Goal: Contribute content

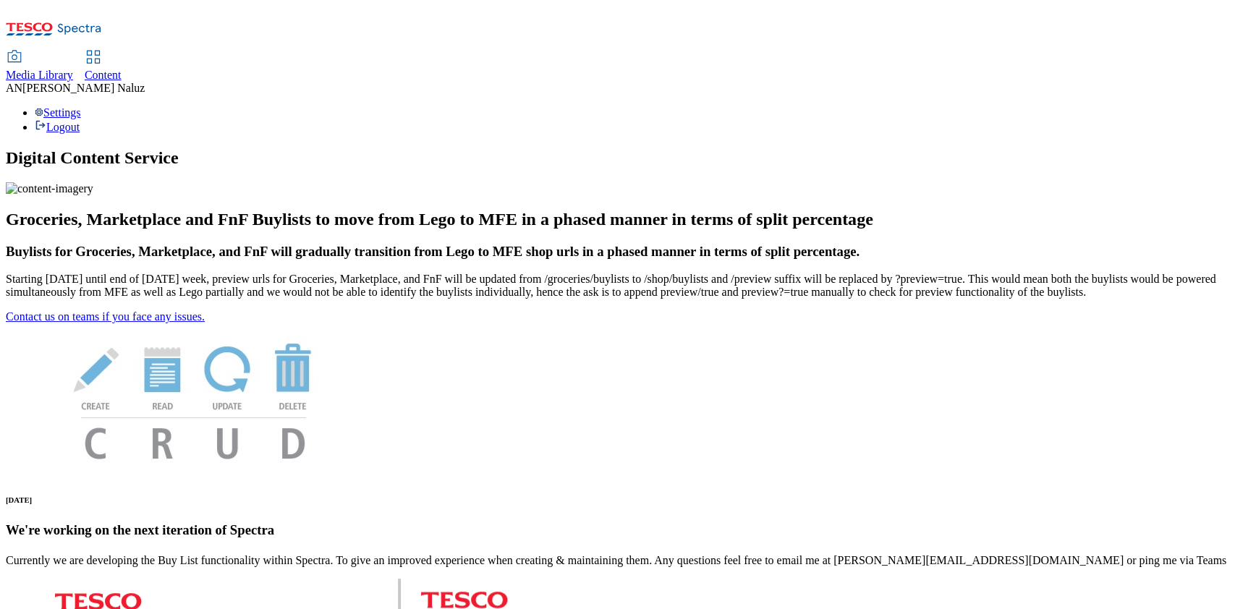
click at [102, 48] on icon at bounding box center [93, 56] width 17 height 17
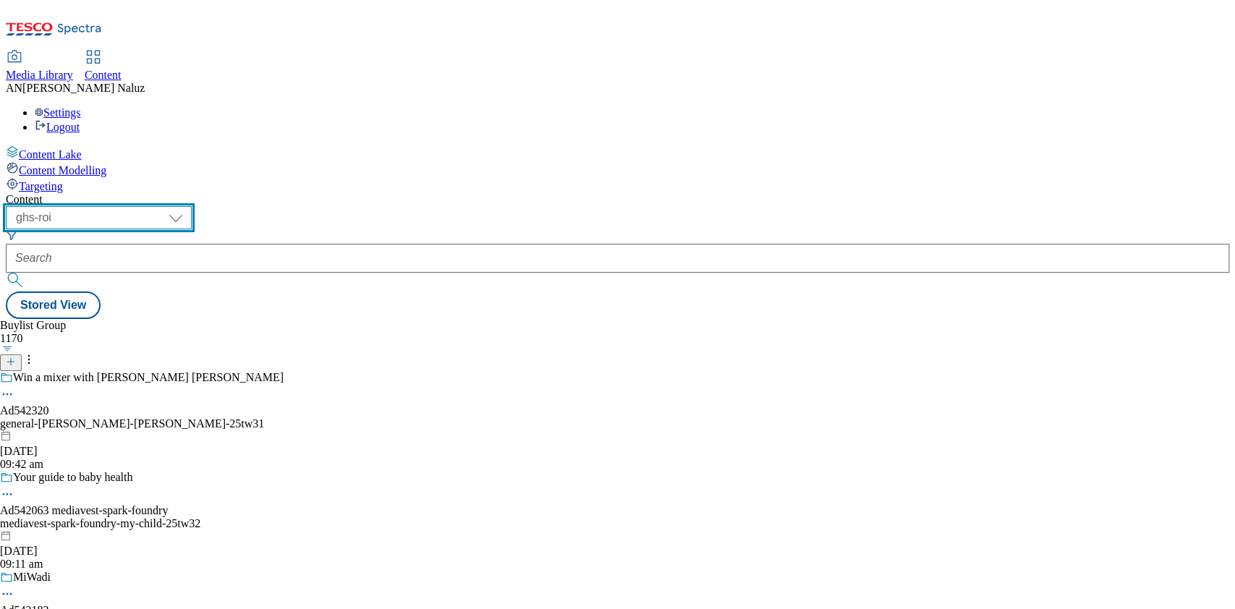
click at [192, 206] on select "ghs-roi ghs-uk" at bounding box center [99, 217] width 186 height 23
select select "ghs-uk"
click at [188, 206] on select "ghs-roi ghs-uk" at bounding box center [99, 217] width 186 height 23
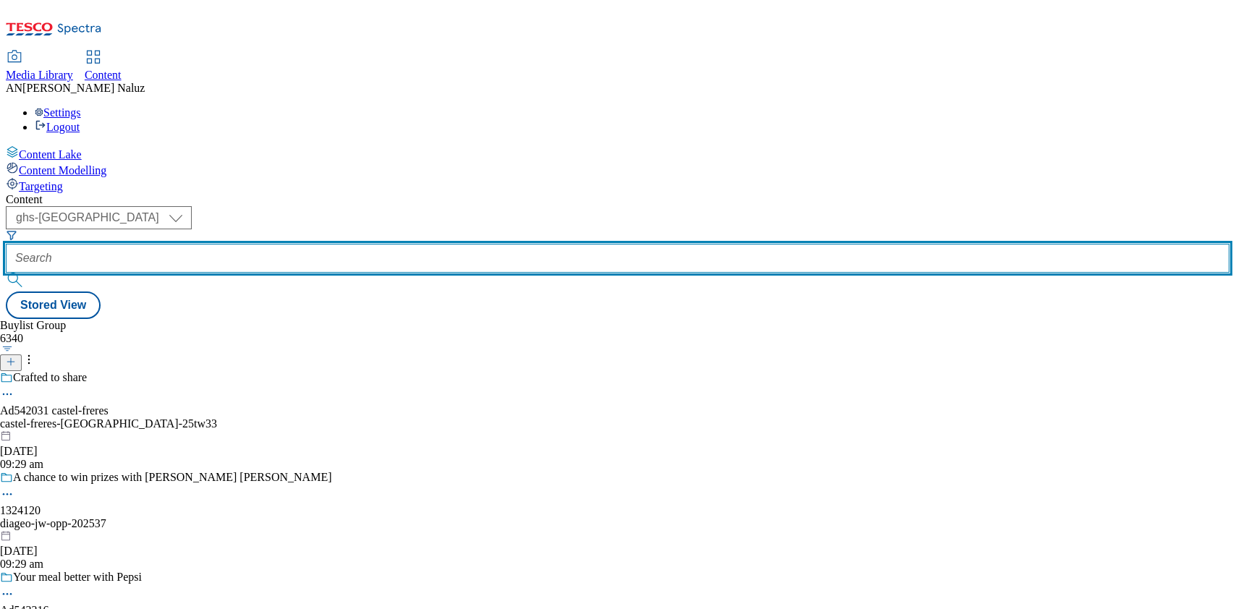
click at [328, 244] on input "text" at bounding box center [617, 258] width 1223 height 29
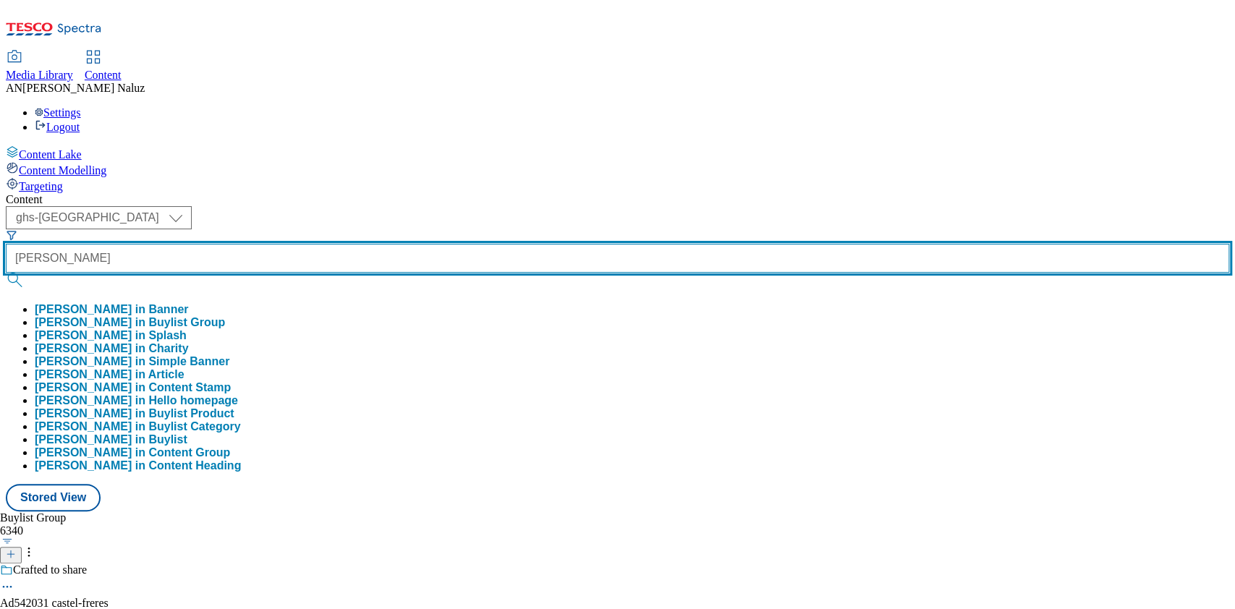
type input "muller"
click at [6, 273] on button "submit" at bounding box center [16, 280] width 20 height 14
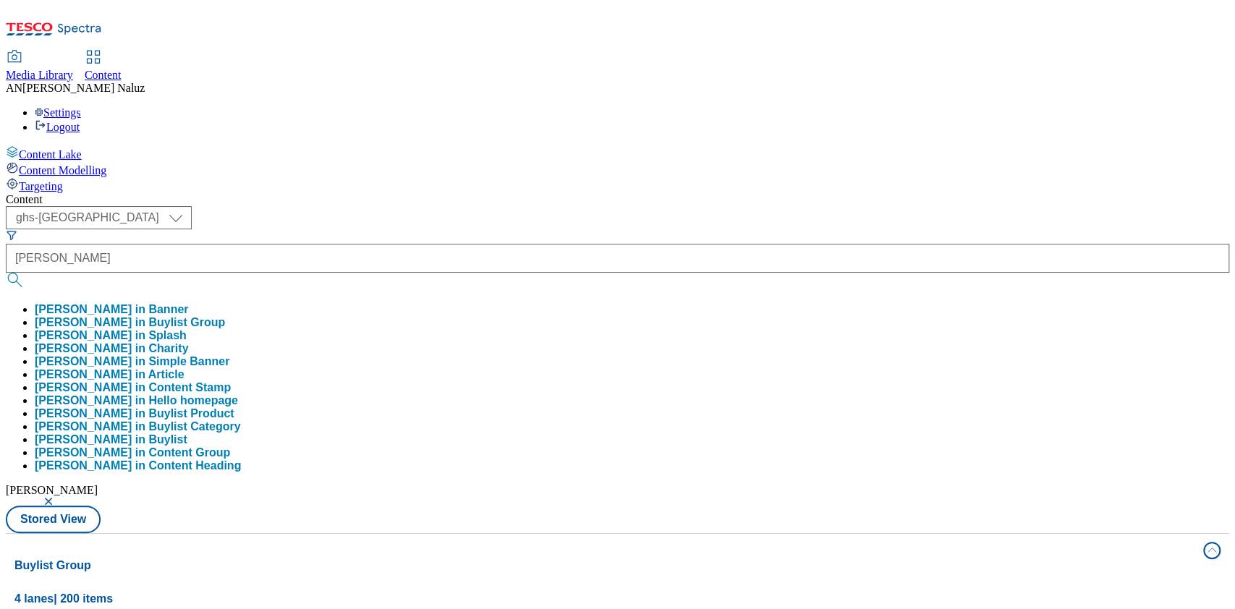
click at [463, 193] on div "Content" at bounding box center [617, 199] width 1223 height 13
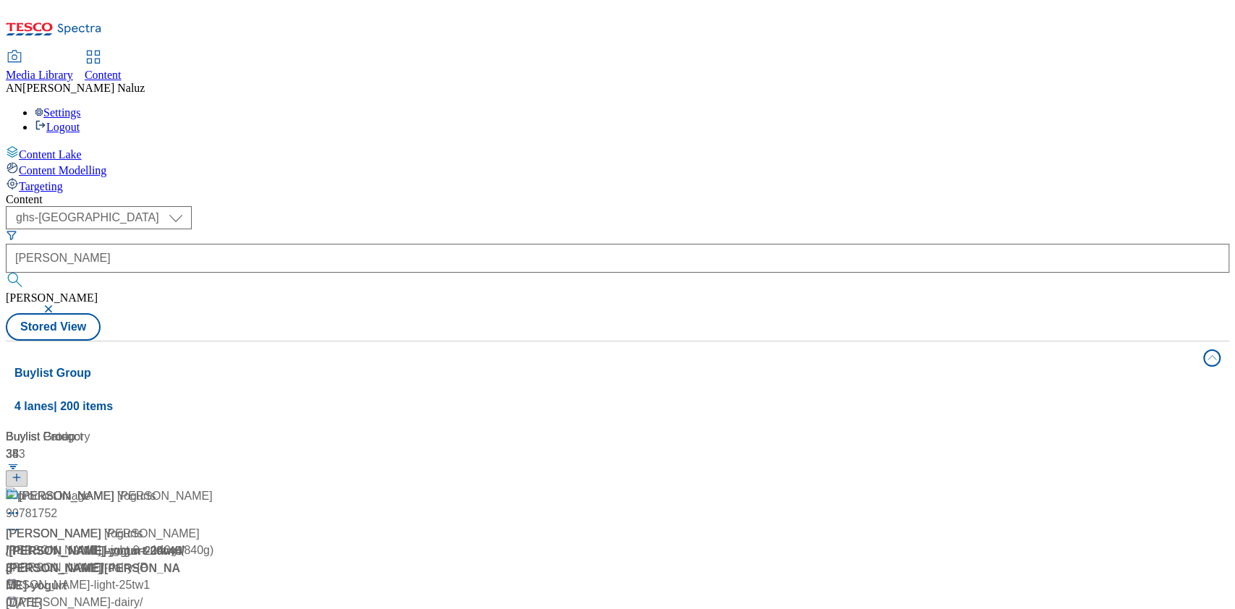
scroll to position [214, 0]
click at [57, 305] on button "button" at bounding box center [50, 309] width 14 height 9
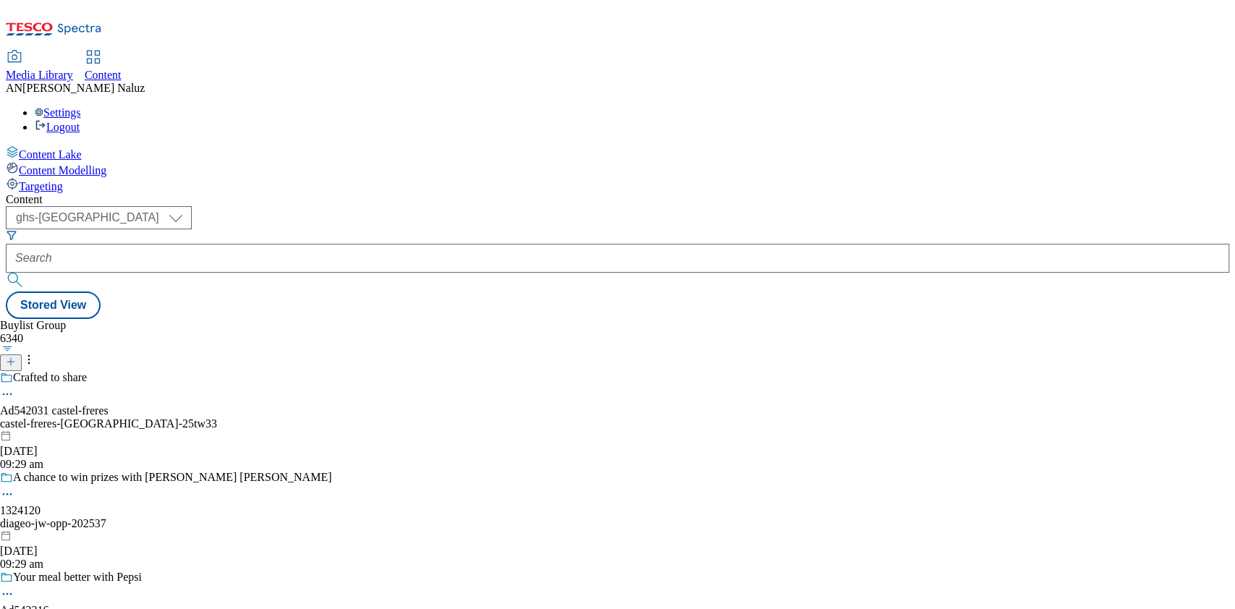
scroll to position [3490, 0]
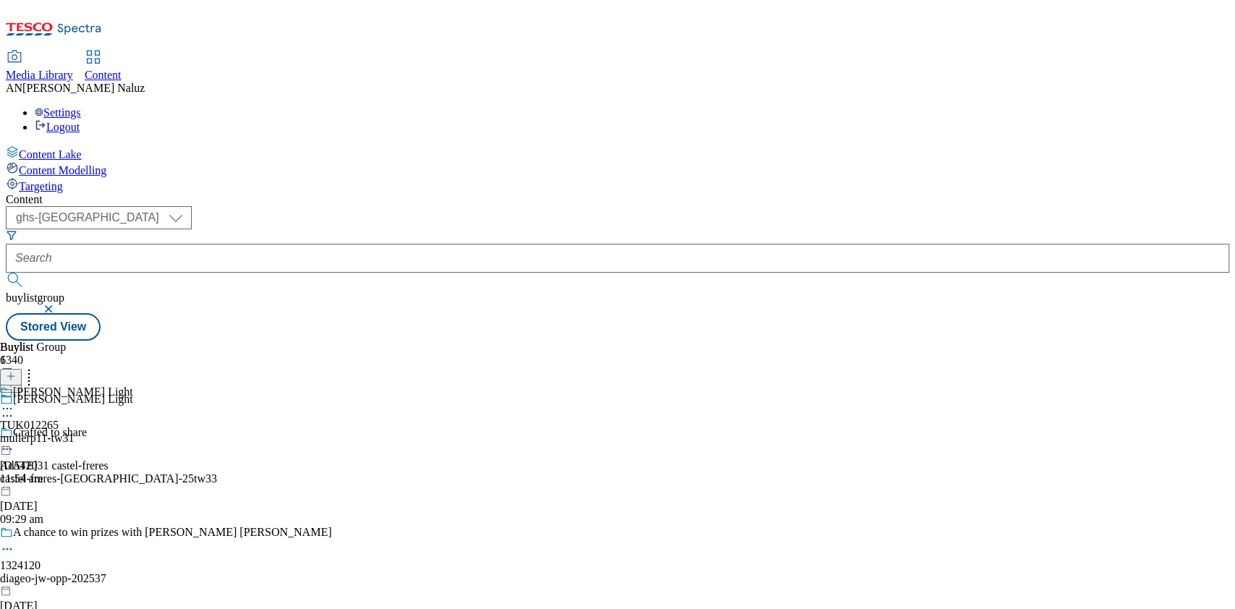
click at [133, 386] on div "Muller Light TUK012265 mullerp11-tw31 23 Sept 2025 11:54 am" at bounding box center [66, 436] width 133 height 100
click at [14, 409] on icon at bounding box center [7, 416] width 14 height 14
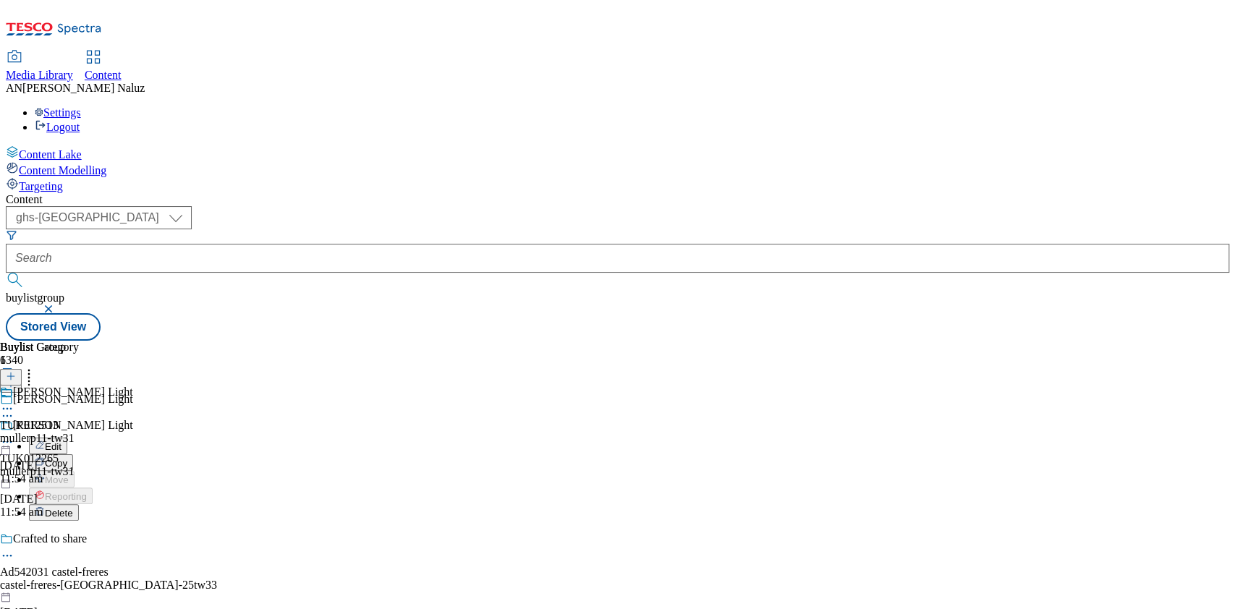
click at [67, 438] on button "Edit" at bounding box center [48, 446] width 38 height 17
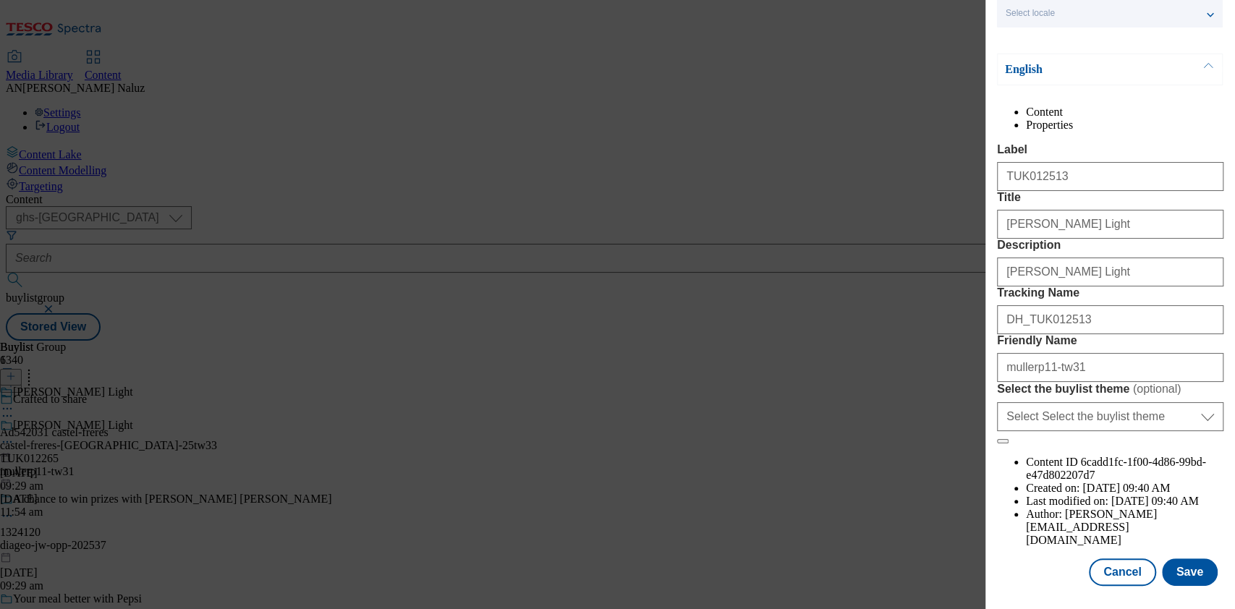
scroll to position [142, 0]
click at [1059, 221] on input "Muller Light" at bounding box center [1110, 224] width 226 height 29
paste input "Modal"
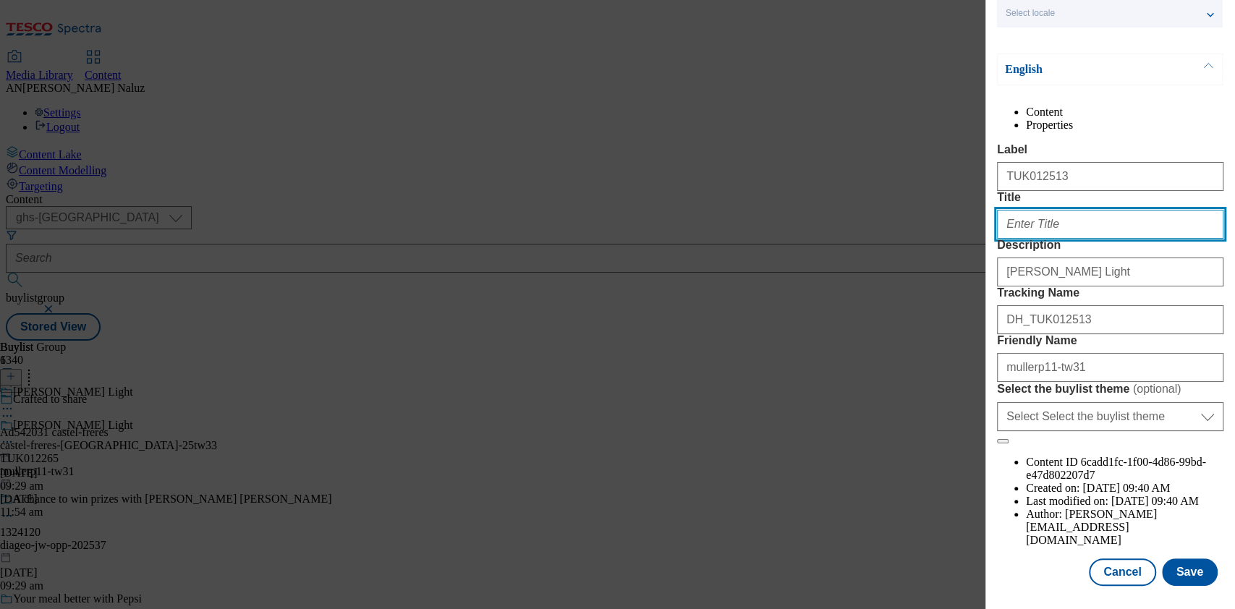
paste input "SPOON IT LIKE YOU LOVE IT"
type input "SPOON IT LIKE YOU LOVE IT"
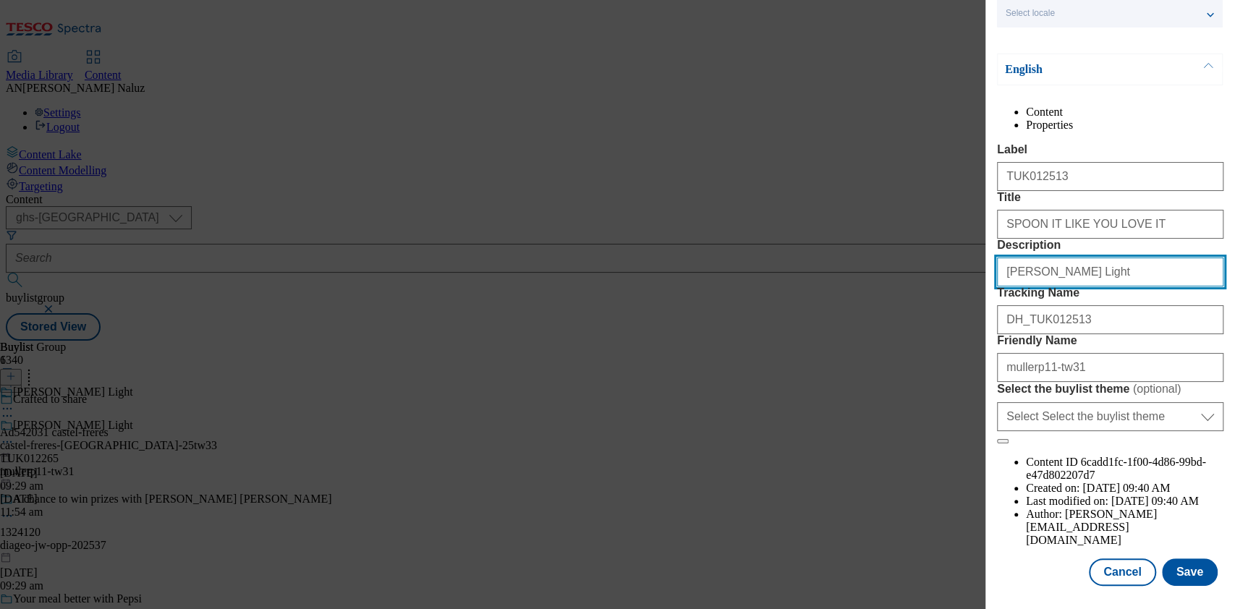
click at [1060, 284] on input "Muller Light" at bounding box center [1110, 272] width 226 height 29
click at [1075, 286] on input "Muller Light" at bounding box center [1110, 272] width 226 height 29
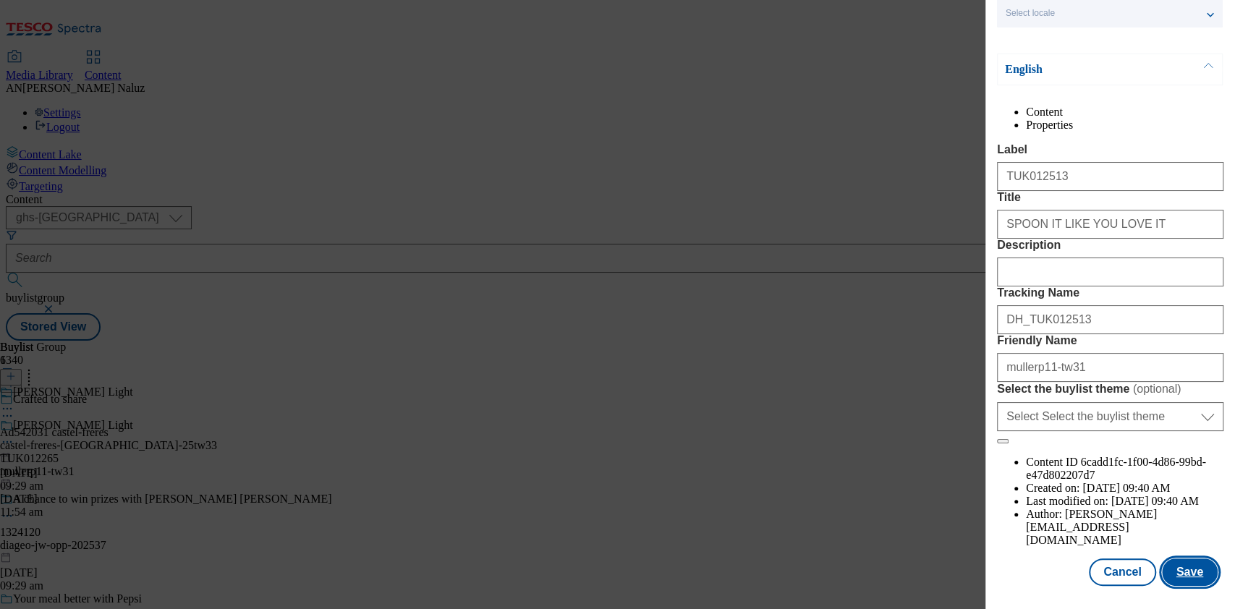
click at [1169, 558] on button "Save" at bounding box center [1190, 571] width 56 height 27
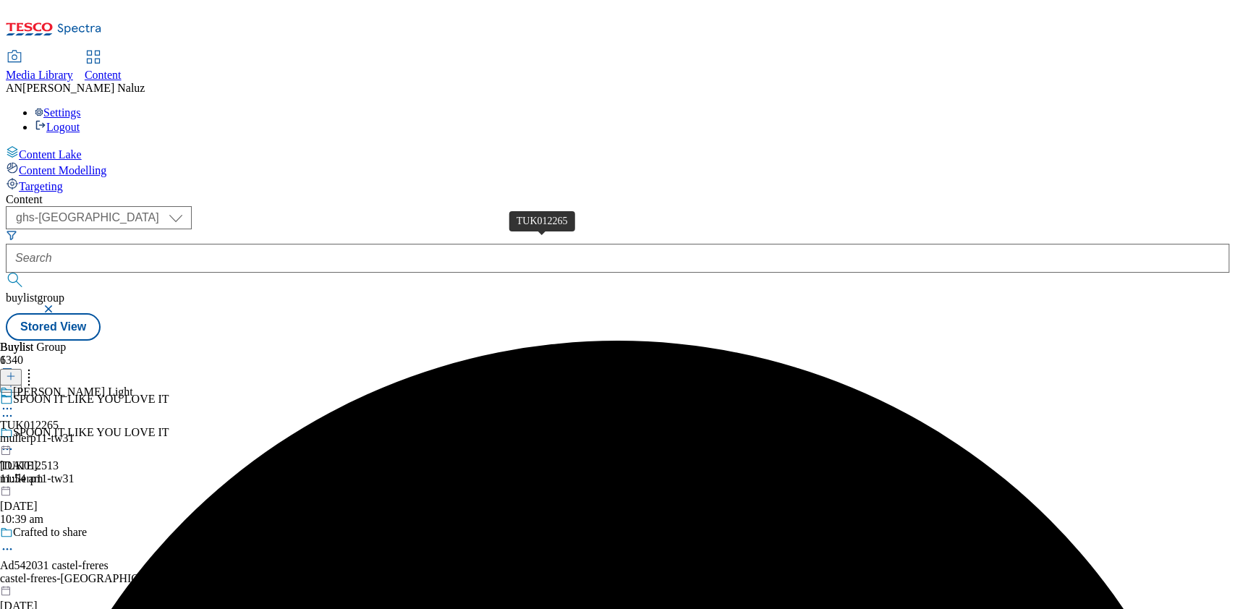
click at [59, 419] on span "TUK012265" at bounding box center [29, 425] width 59 height 13
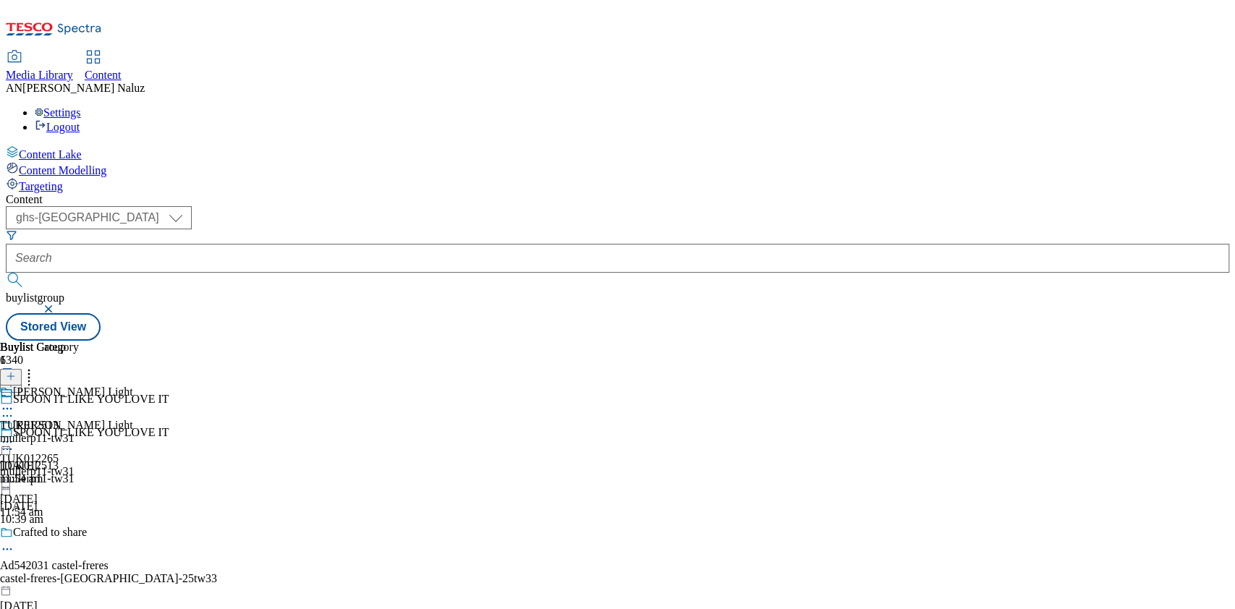
click at [5, 441] on circle at bounding box center [4, 442] width 2 height 2
click at [67, 464] on button "Edit" at bounding box center [48, 472] width 38 height 17
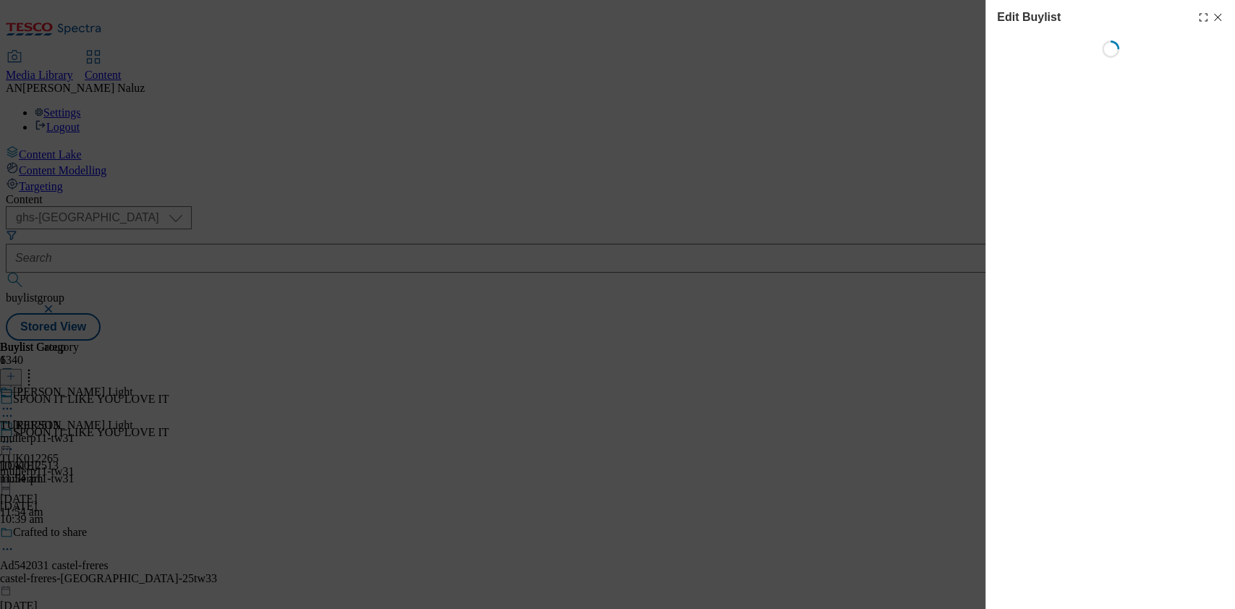
select select "tactical"
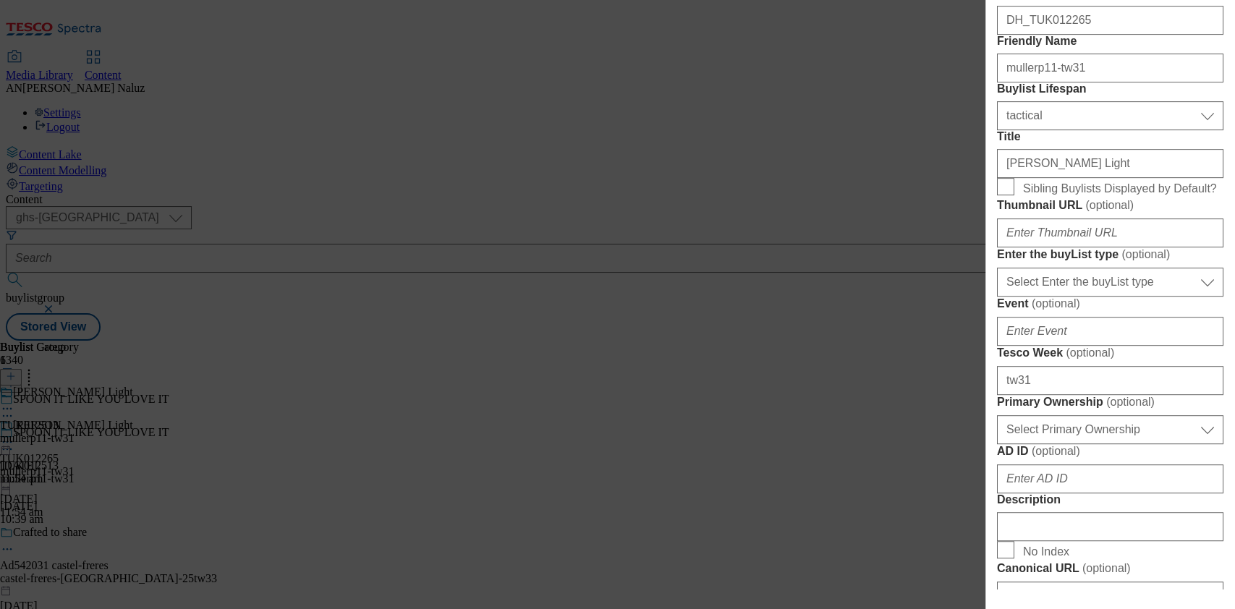
scroll to position [357, 0]
click at [1059, 177] on input "Muller Light" at bounding box center [1110, 162] width 226 height 29
paste input "Enjoy Müllerlight's Red Fruits Variety 6 pack of yogurt!"
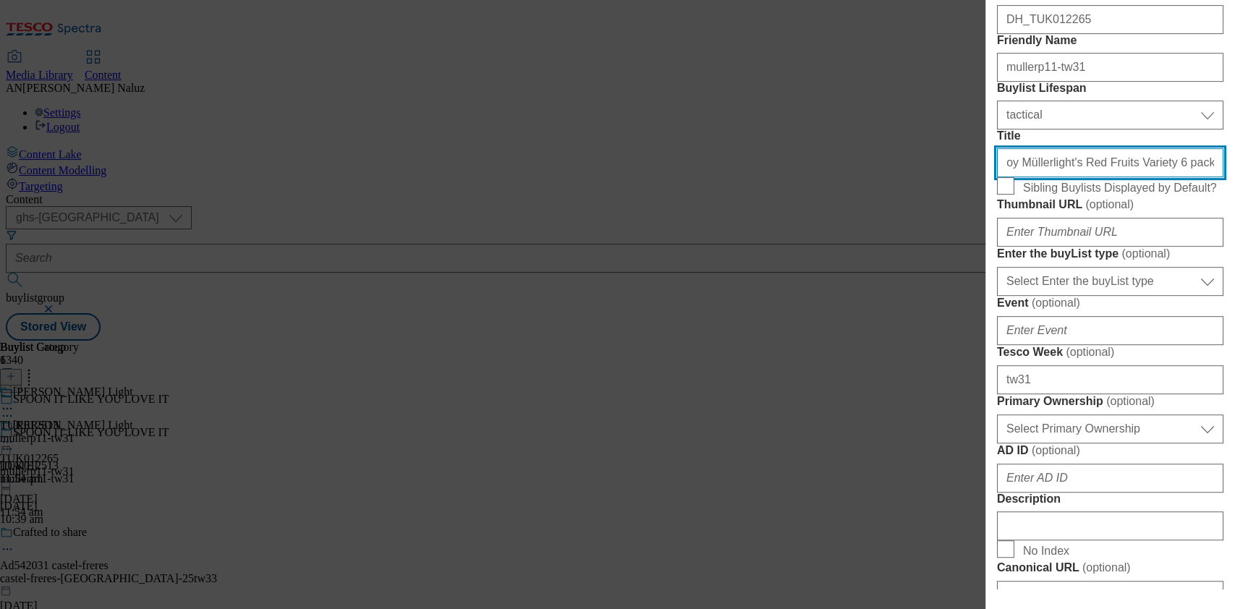
scroll to position [0, 0]
drag, startPoint x: 1073, startPoint y: 288, endPoint x: 971, endPoint y: 286, distance: 102.0
click at [971, 286] on div "Edit Buylist Locale Select locale English Welsh Tags 1 tags selected fnf market…" at bounding box center [617, 304] width 1235 height 609
click at [1129, 177] on input "Enjoy Müllerlight's Red Fruits Variety 6 pack of yogurt!" at bounding box center [1110, 162] width 226 height 29
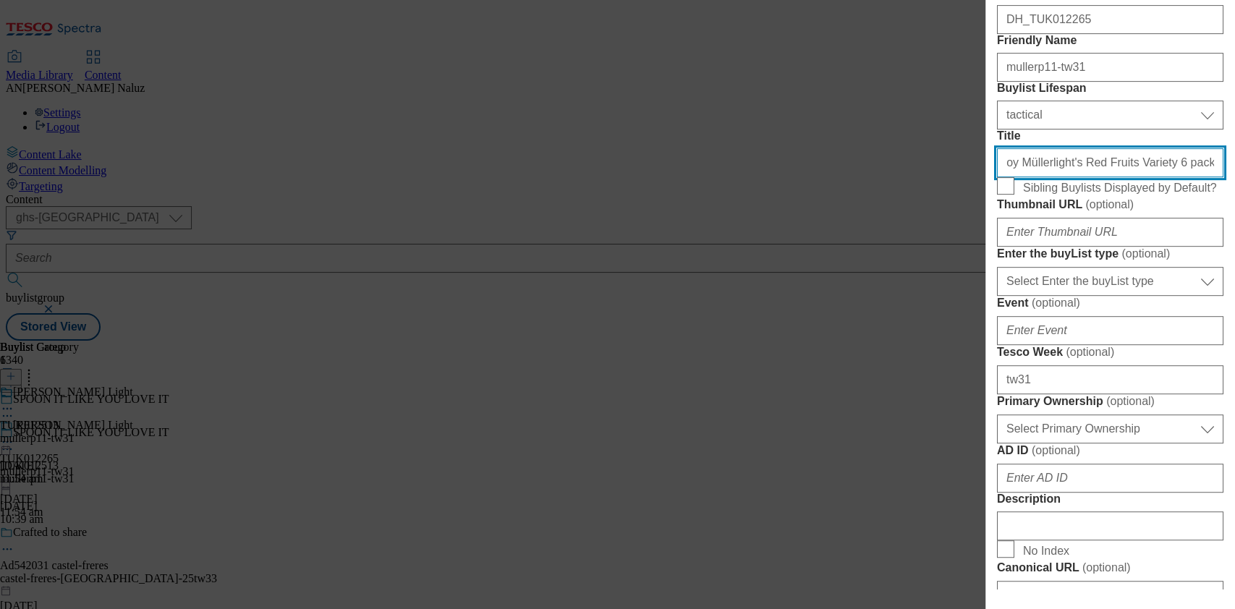
drag, startPoint x: 1129, startPoint y: 284, endPoint x: 1233, endPoint y: 300, distance: 105.5
click at [1233, 300] on div "Edit Buylist Locale Select locale English Welsh Tags 1 tags selected fnf market…" at bounding box center [1110, 294] width 250 height 589
type input "Enjoy Müllerlight's Red Fruits Variety 6 pack of yogurt!"
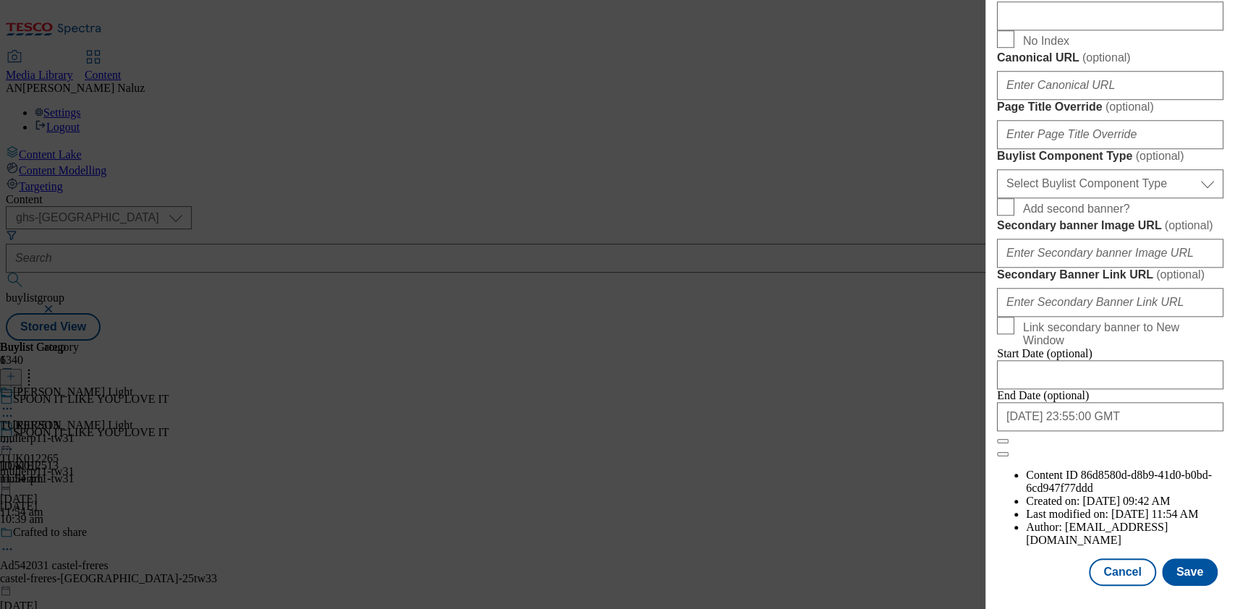
scroll to position [1325, 0]
click at [1183, 558] on button "Save" at bounding box center [1190, 571] width 56 height 27
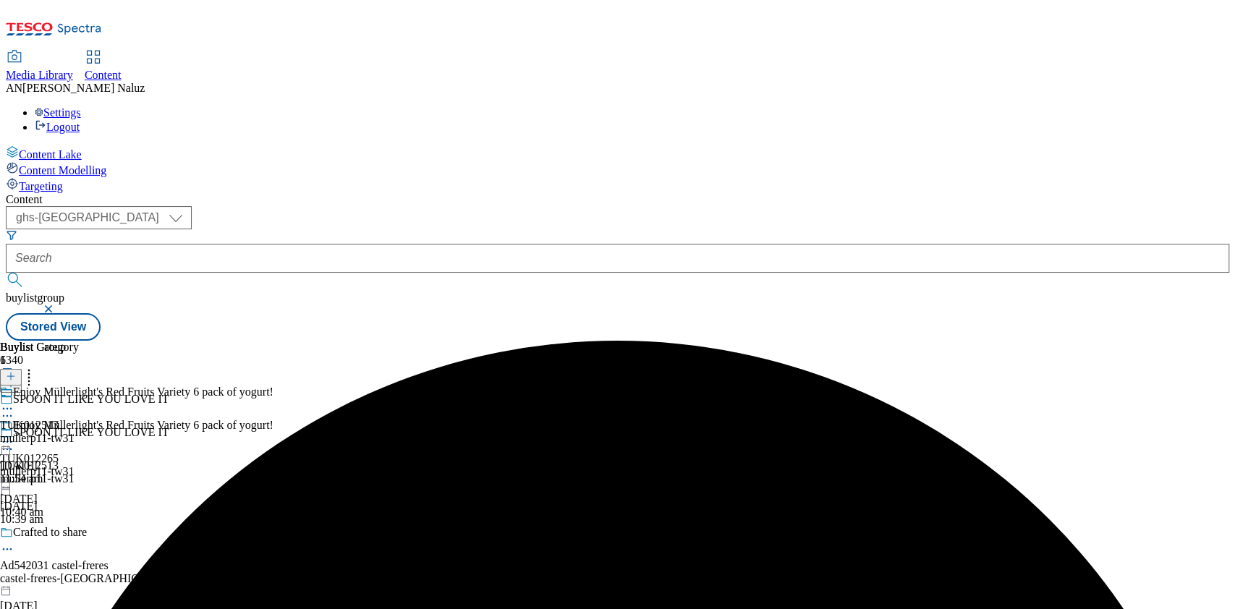
click at [14, 401] on icon at bounding box center [7, 408] width 14 height 14
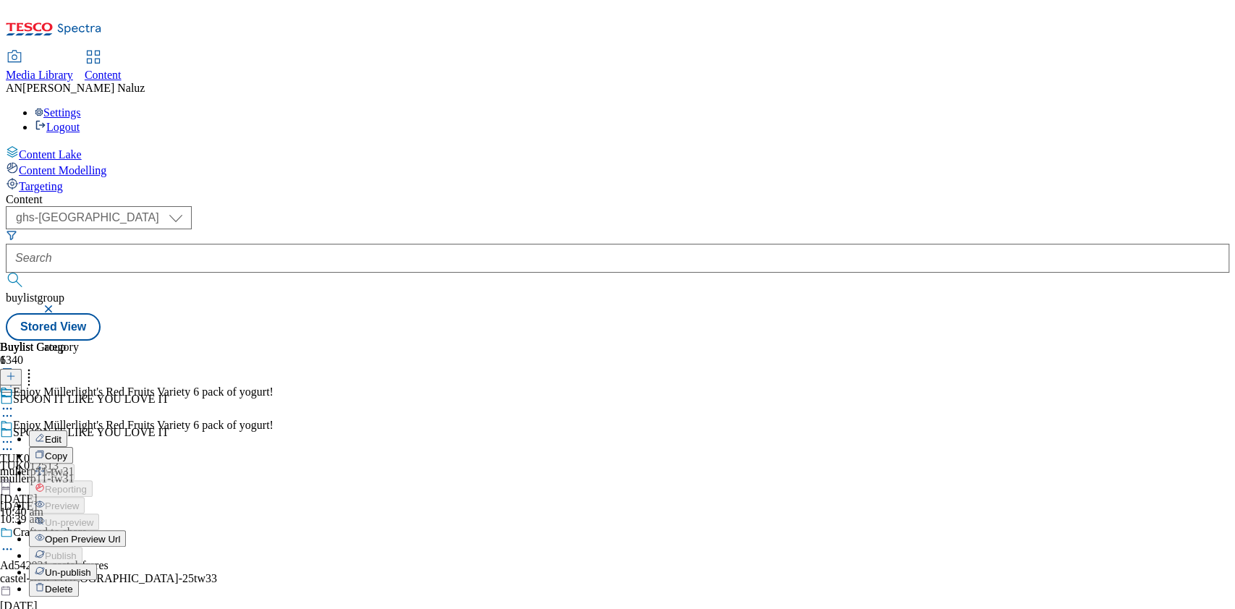
click at [91, 567] on span "Un-publish" at bounding box center [68, 572] width 46 height 11
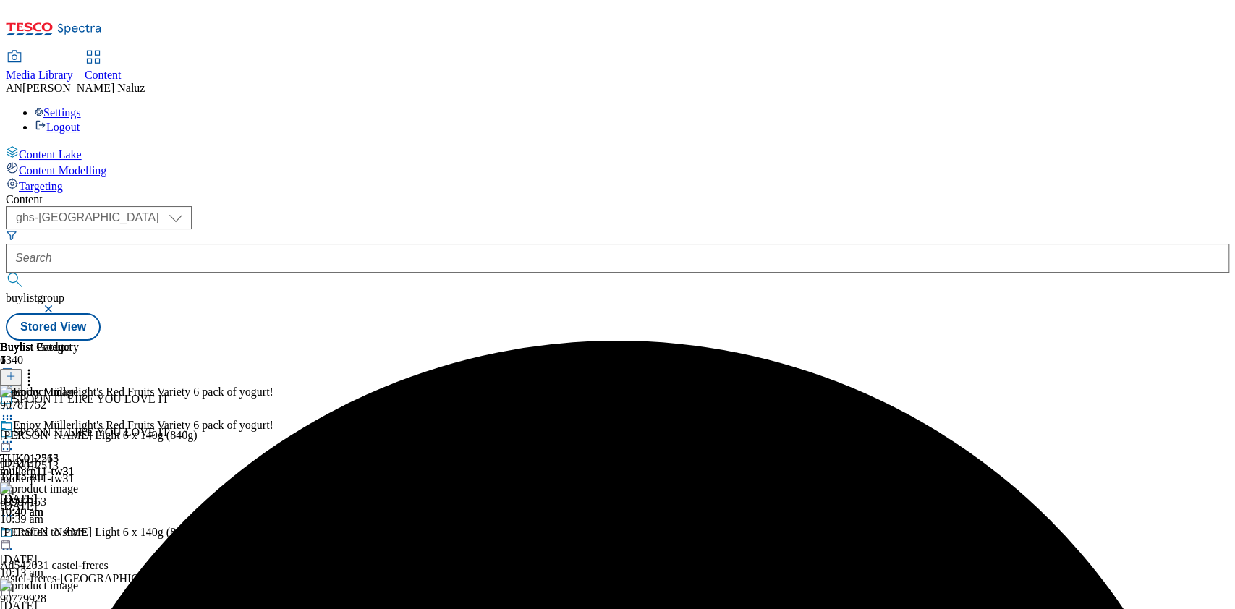
click at [14, 435] on icon at bounding box center [7, 442] width 14 height 14
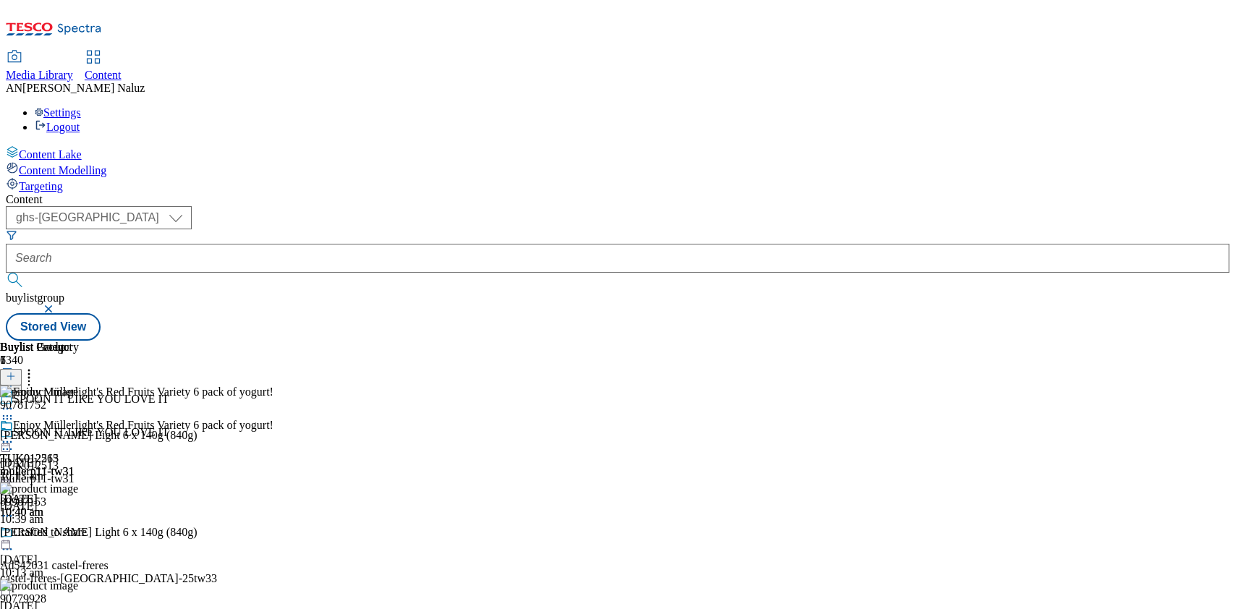
click at [14, 435] on icon at bounding box center [7, 442] width 14 height 14
click at [85, 530] on button "Preview" at bounding box center [57, 538] width 56 height 17
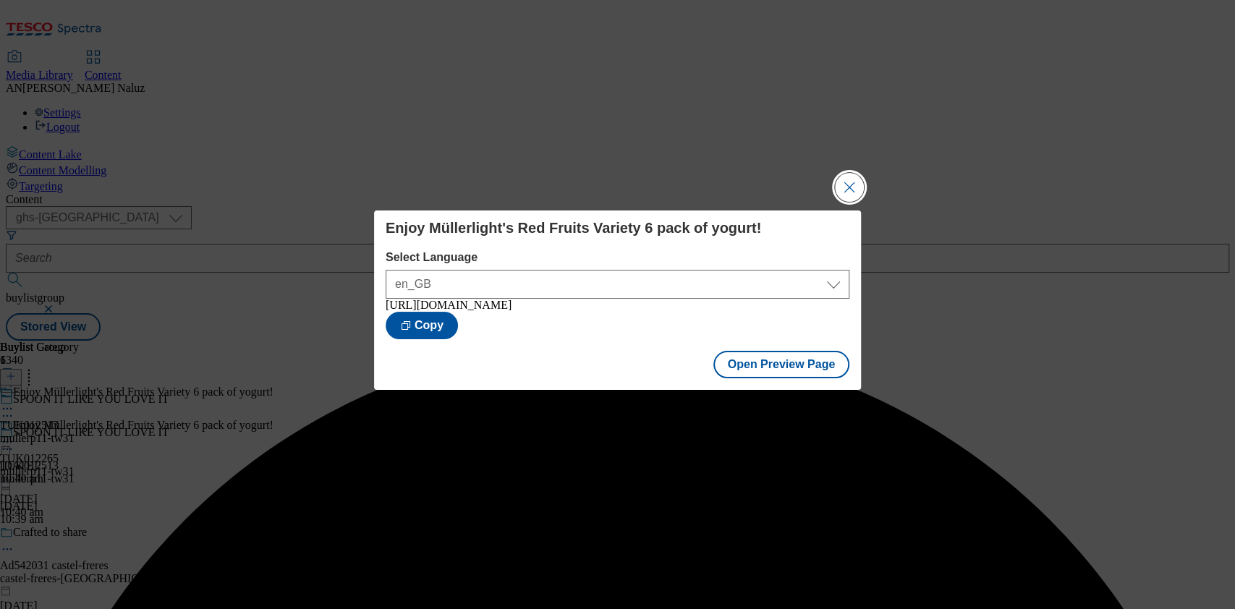
click at [843, 179] on button "Close Modal" at bounding box center [849, 187] width 29 height 29
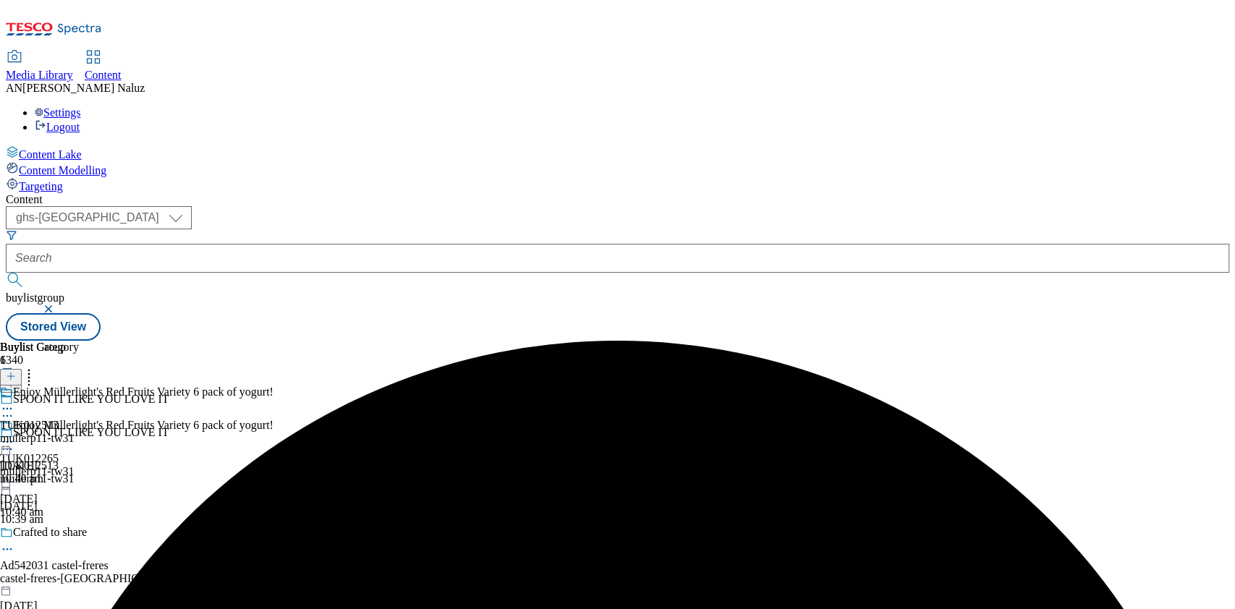
click at [14, 401] on icon at bounding box center [7, 408] width 14 height 14
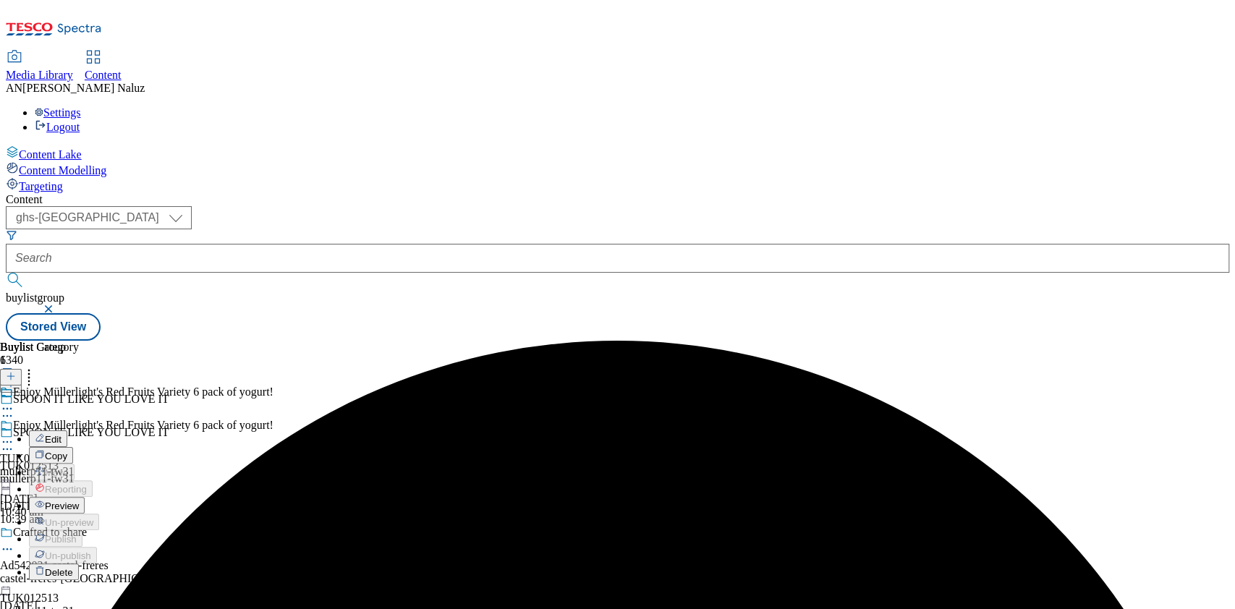
click at [85, 497] on button "Preview" at bounding box center [57, 505] width 56 height 17
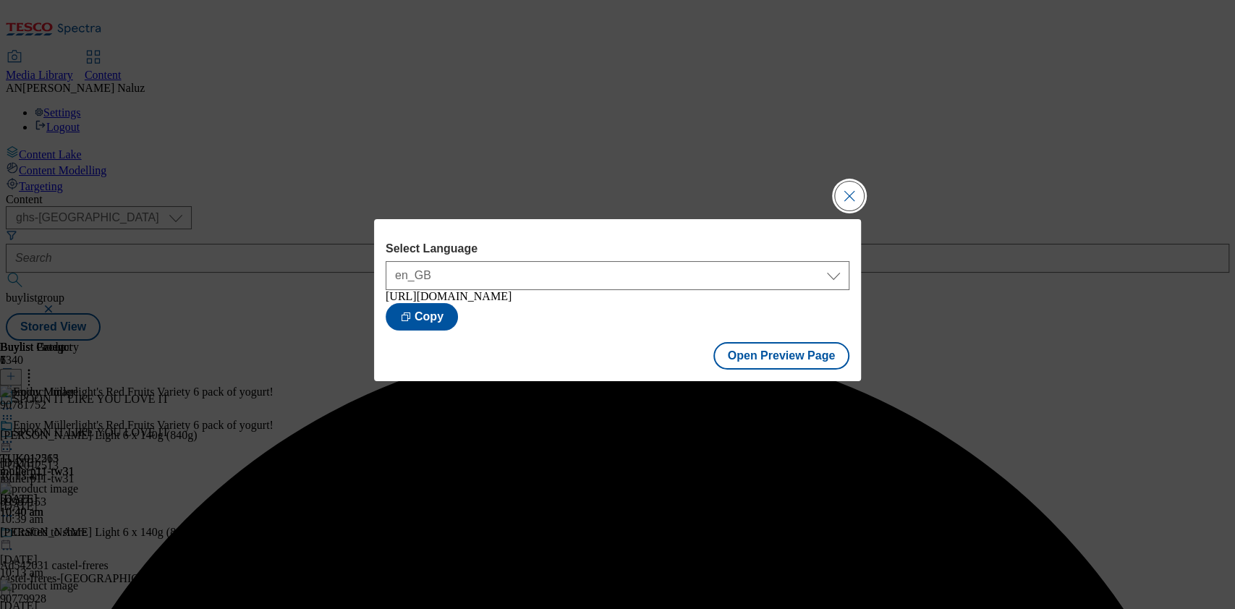
click at [843, 185] on button "Close Modal" at bounding box center [849, 196] width 29 height 29
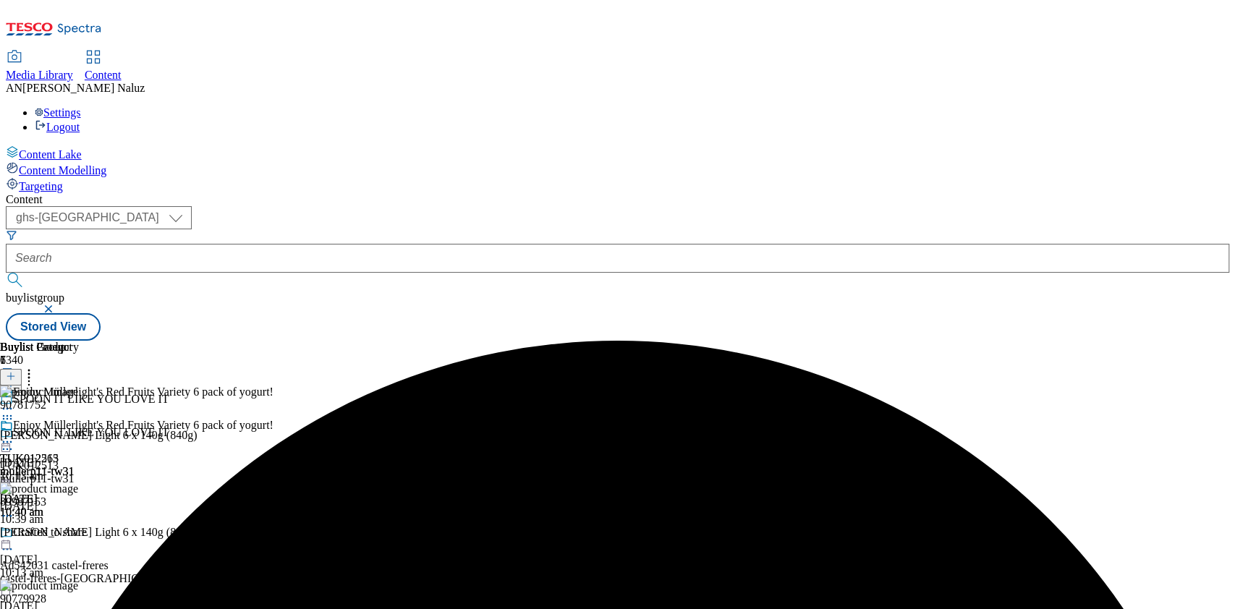
click at [14, 435] on icon at bounding box center [7, 442] width 14 height 14
click at [99, 547] on button "Un-preview" at bounding box center [64, 555] width 70 height 17
click at [14, 435] on icon at bounding box center [7, 442] width 14 height 14
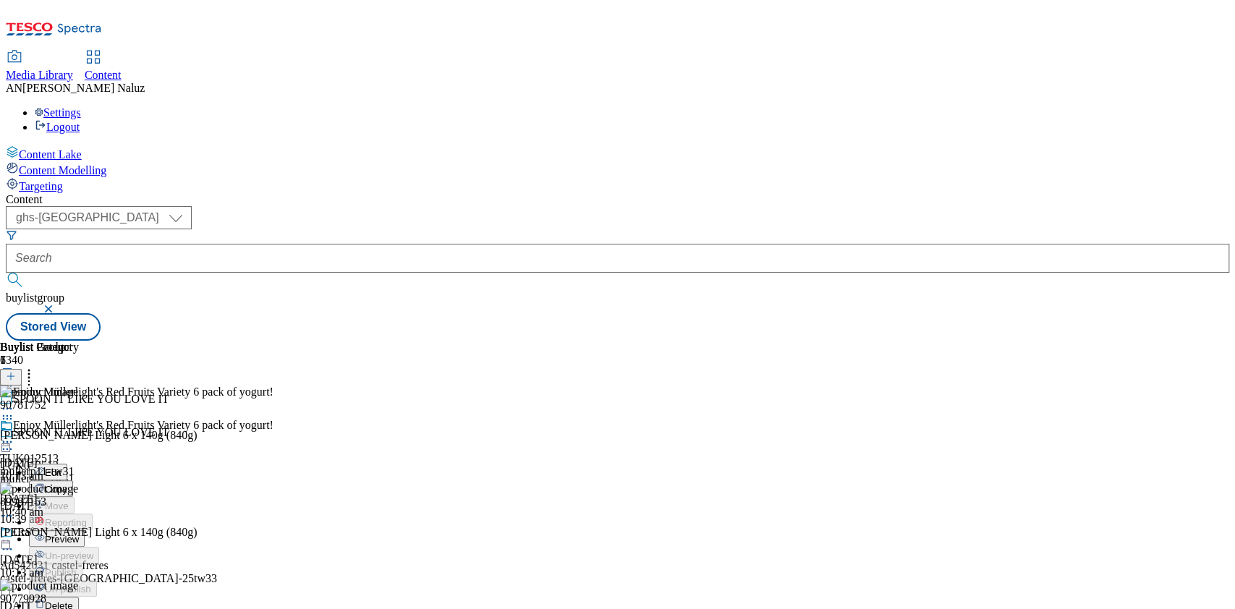
click at [85, 530] on button "Preview" at bounding box center [57, 538] width 56 height 17
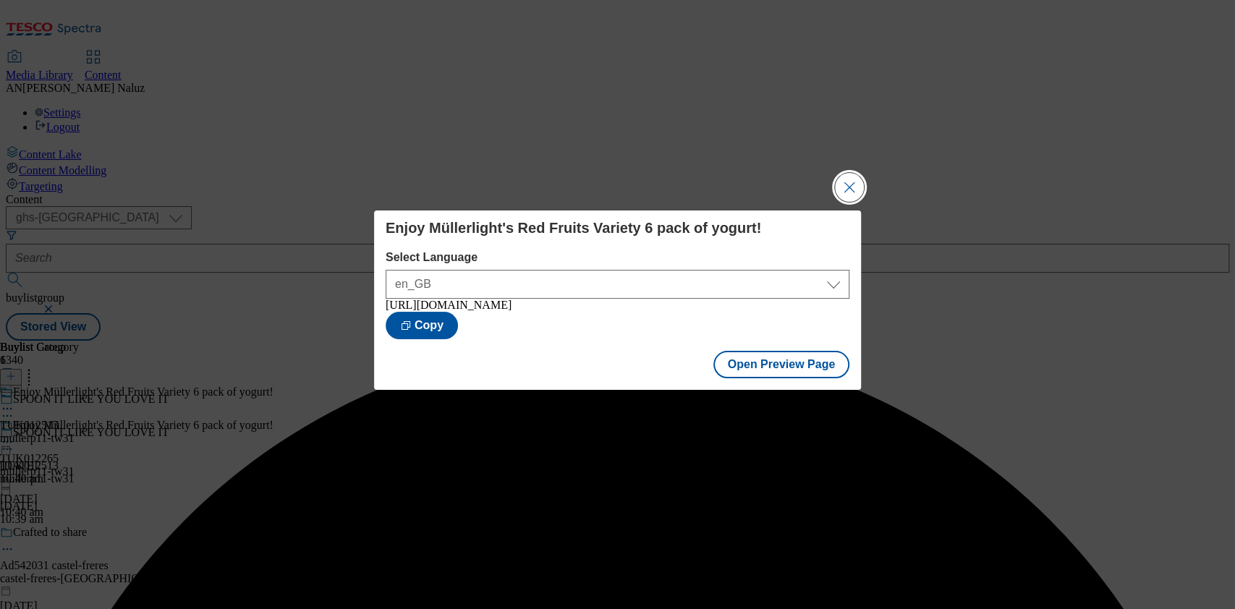
click at [844, 190] on button "Close Modal" at bounding box center [849, 187] width 29 height 29
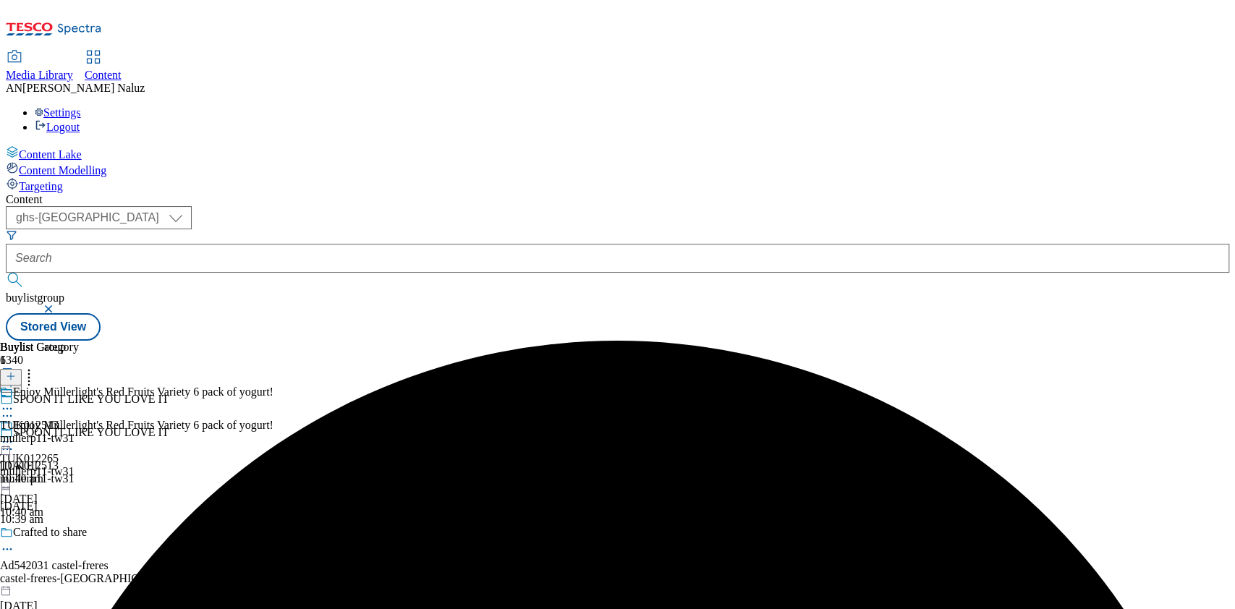
click at [14, 401] on icon at bounding box center [7, 408] width 14 height 14
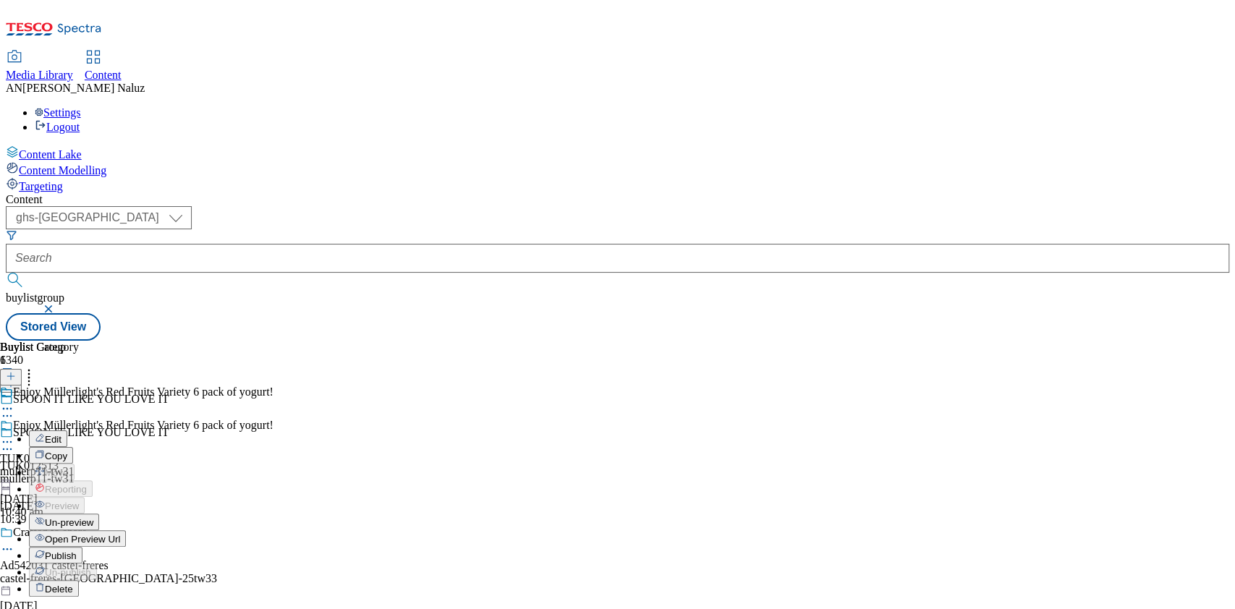
click at [82, 547] on button "Publish" at bounding box center [56, 555] width 54 height 17
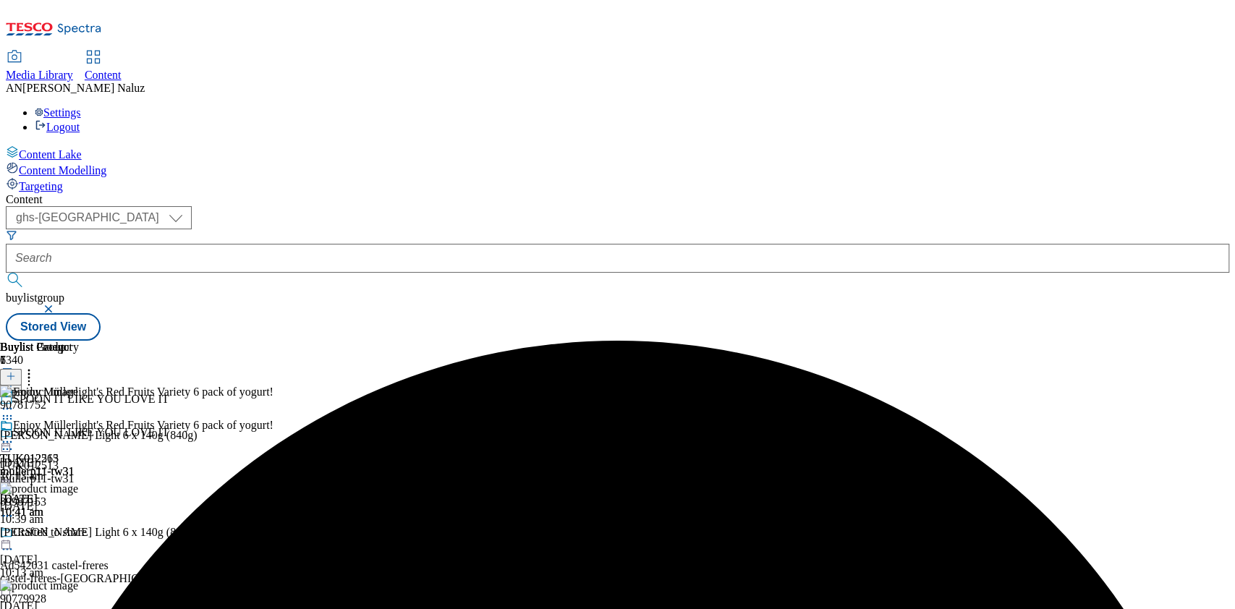
click at [14, 435] on icon at bounding box center [7, 442] width 14 height 14
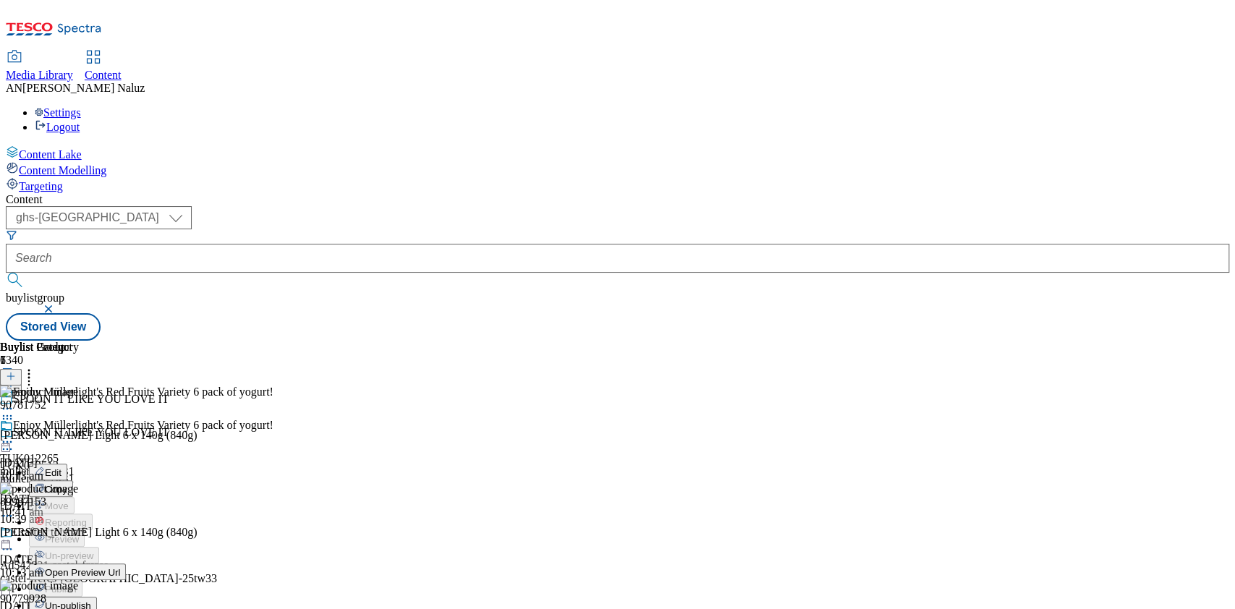
click at [120, 567] on span "Open Preview Url" at bounding box center [82, 572] width 75 height 11
